Goal: Check status

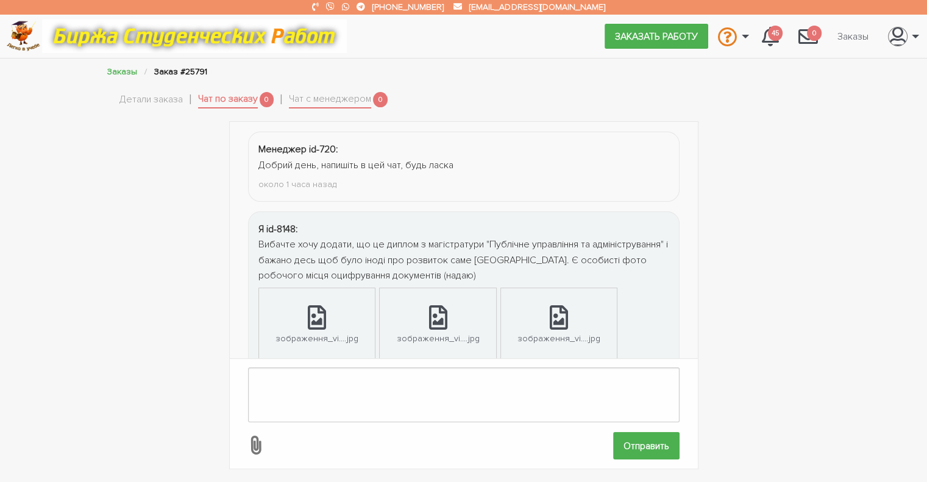
click at [838, 97] on section "Заказы Заказ #25791 Детали заказа Чат по заказу 0 Чат с менеджером 0 Менеджер i…" at bounding box center [463, 269] width 927 height 409
